Goal: Task Accomplishment & Management: Use online tool/utility

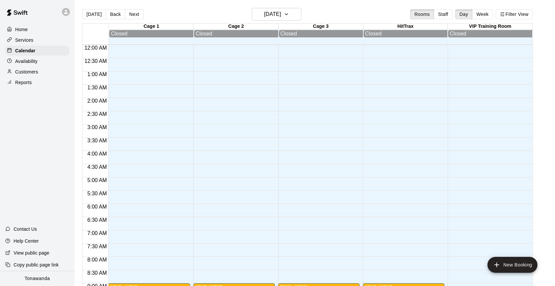
scroll to position [186, 0]
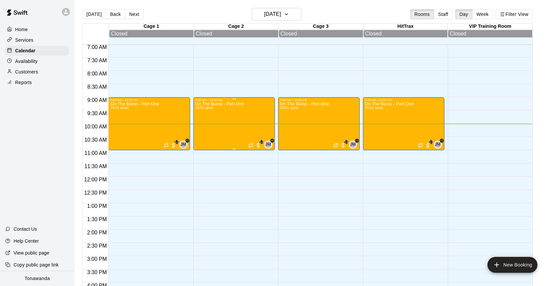
click at [225, 104] on p "On The Bump - Part One" at bounding box center [219, 104] width 49 height 0
click at [205, 128] on img "edit" at bounding box center [202, 127] width 8 height 8
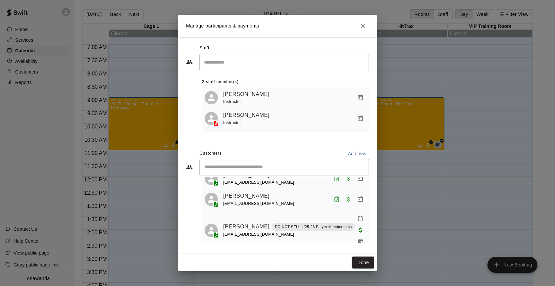
scroll to position [133, 0]
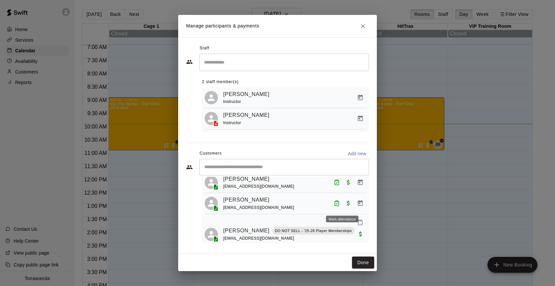
click at [357, 219] on icon "Mark attendance" at bounding box center [360, 222] width 6 height 6
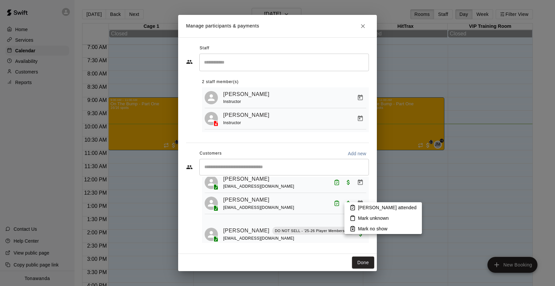
click at [356, 206] on li "[PERSON_NAME] attended" at bounding box center [382, 207] width 77 height 11
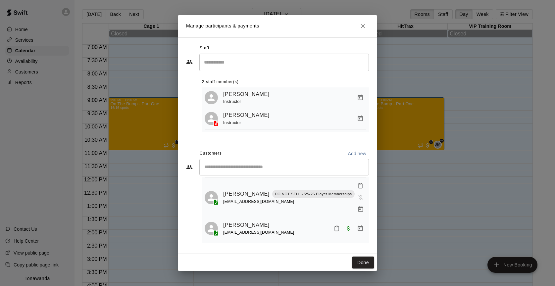
scroll to position [328, 0]
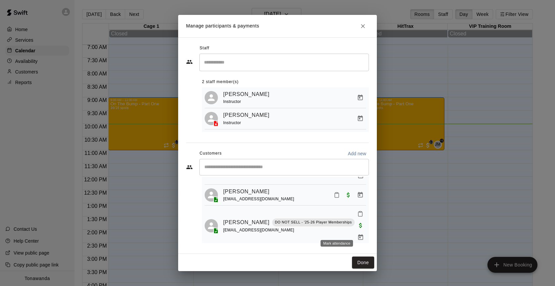
click at [333, 272] on button "Mark attendance" at bounding box center [336, 277] width 11 height 11
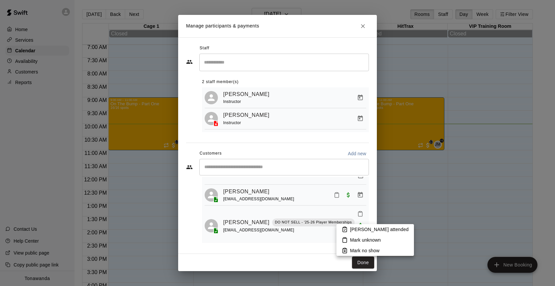
drag, startPoint x: 352, startPoint y: 228, endPoint x: 348, endPoint y: 228, distance: 4.0
click at [352, 228] on p "[PERSON_NAME] attended" at bounding box center [379, 229] width 59 height 7
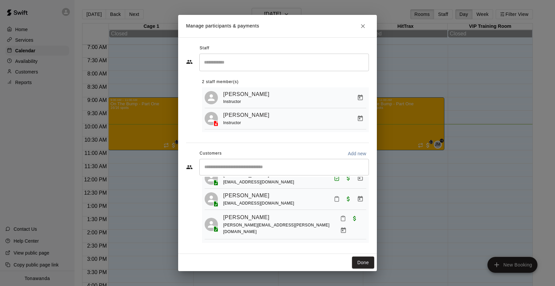
scroll to position [25, 0]
click at [336, 201] on icon "Mark attendance" at bounding box center [337, 198] width 6 height 6
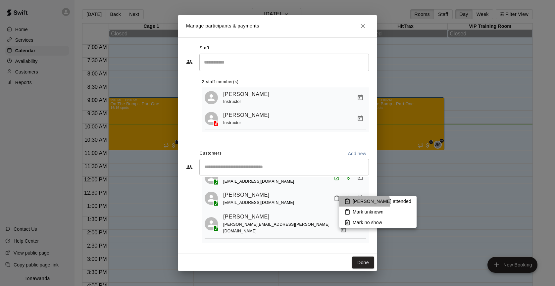
click at [355, 204] on p "[PERSON_NAME] attended" at bounding box center [381, 201] width 59 height 7
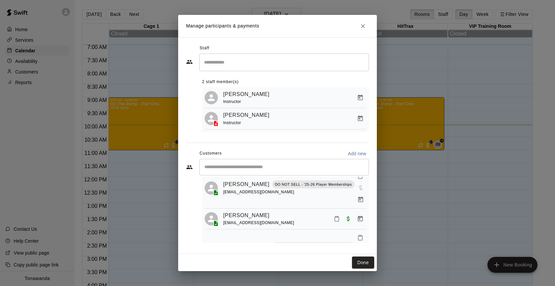
scroll to position [328, 0]
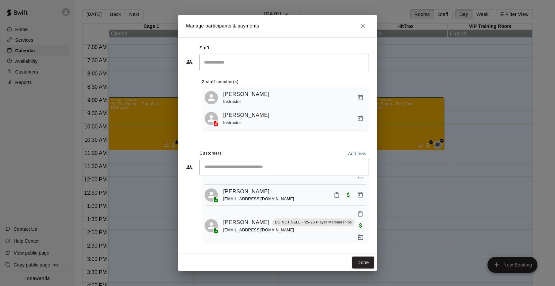
click at [361, 259] on button "Done" at bounding box center [363, 262] width 22 height 12
